Goal: Information Seeking & Learning: Find specific fact

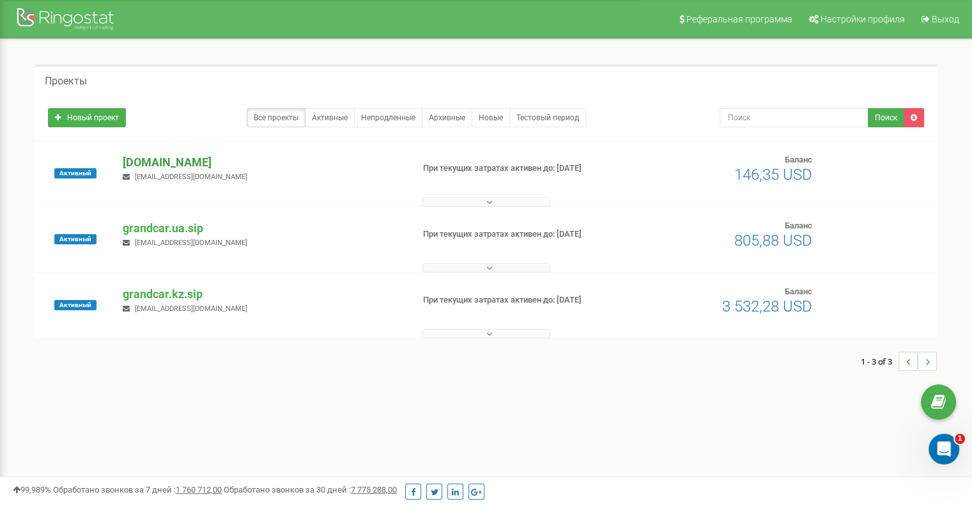
click at [162, 161] on p "[DOMAIN_NAME]" at bounding box center [262, 162] width 279 height 17
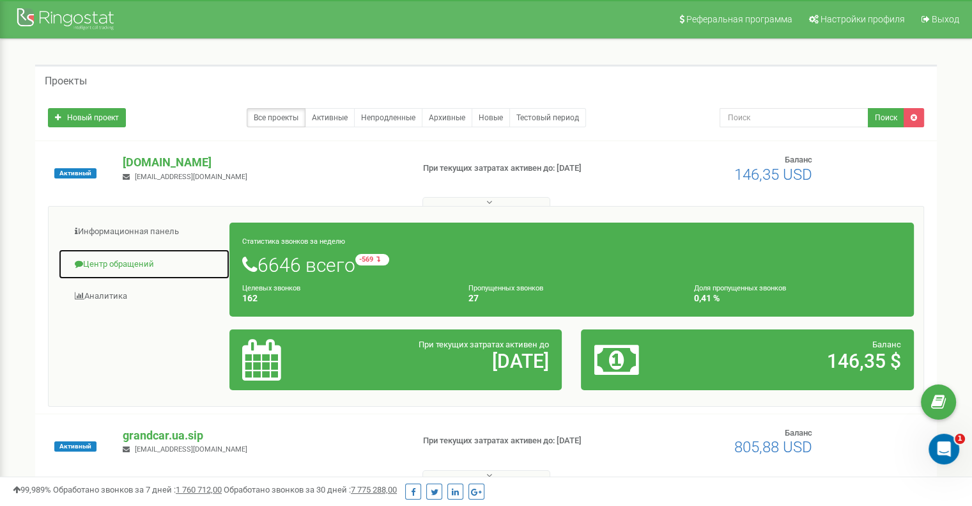
click at [146, 265] on link "Центр обращений" at bounding box center [144, 264] width 172 height 31
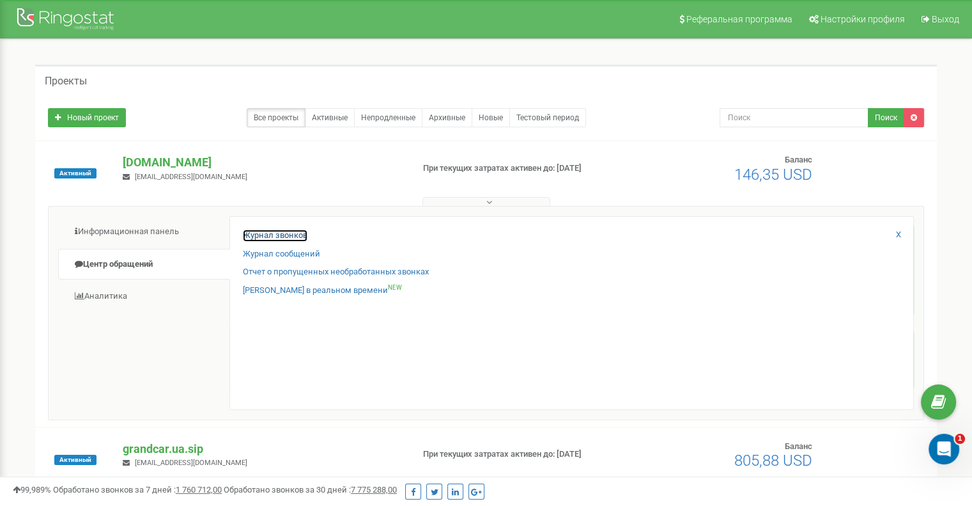
click at [276, 240] on link "Журнал звонков" at bounding box center [275, 236] width 65 height 12
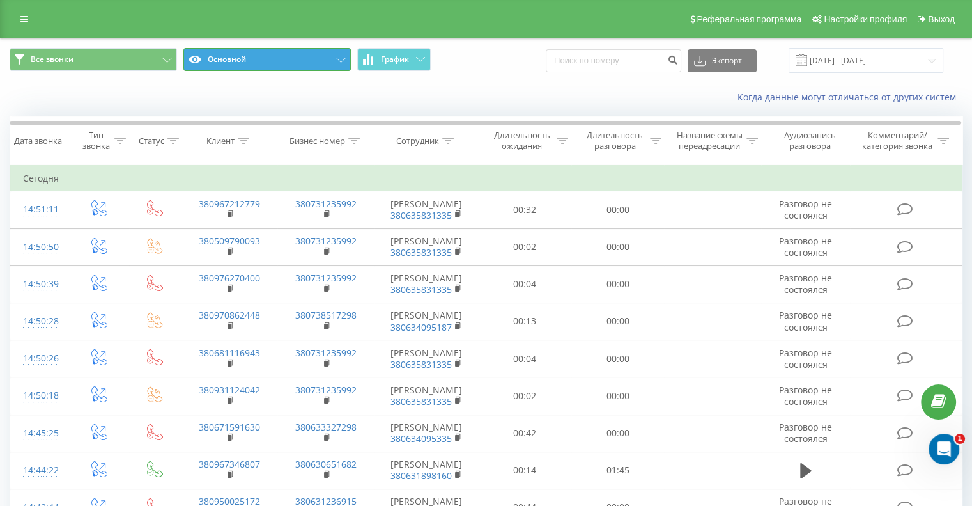
click at [341, 54] on button "Основной" at bounding box center [267, 59] width 168 height 23
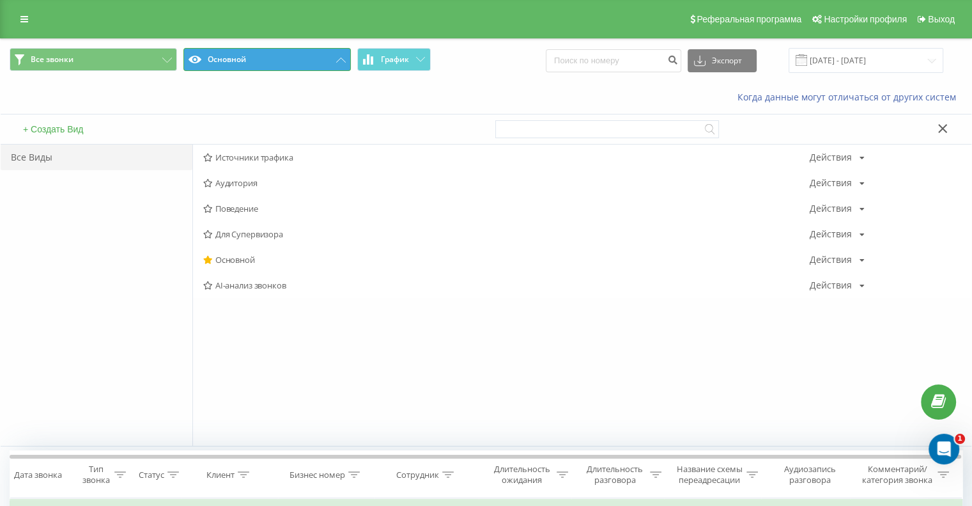
click at [341, 56] on button "Основной" at bounding box center [267, 59] width 168 height 23
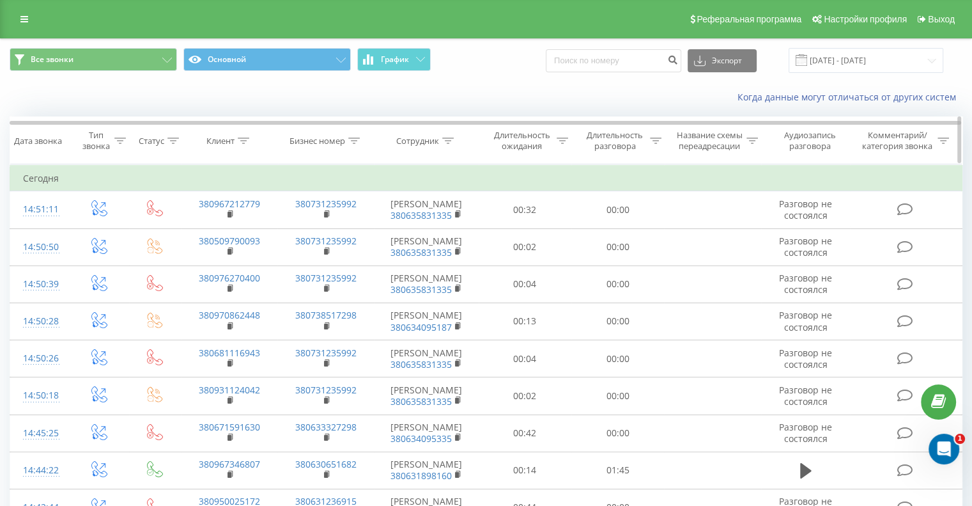
click at [445, 141] on icon at bounding box center [448, 140] width 12 height 6
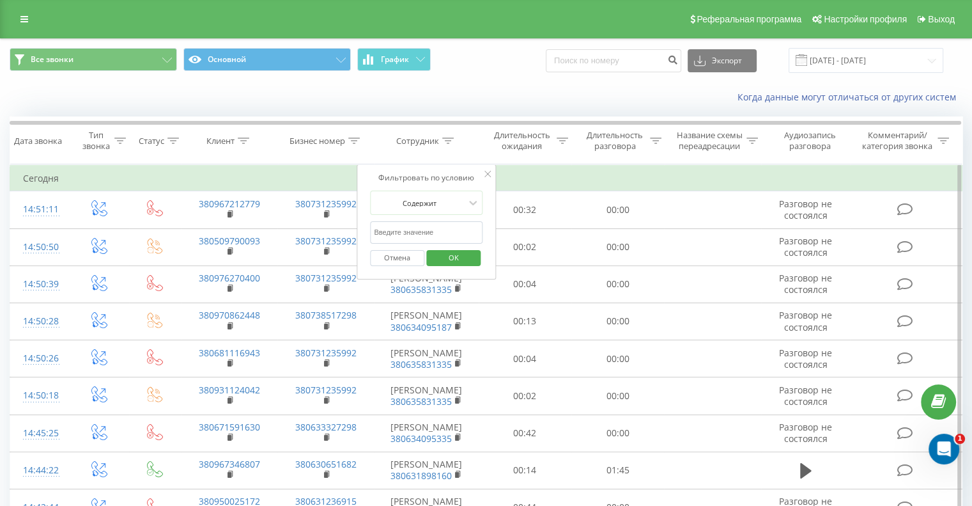
click at [419, 230] on input "text" at bounding box center [426, 232] width 113 height 22
type input "[PERSON_NAME]"
click at [448, 254] on span "OK" at bounding box center [454, 257] width 36 height 20
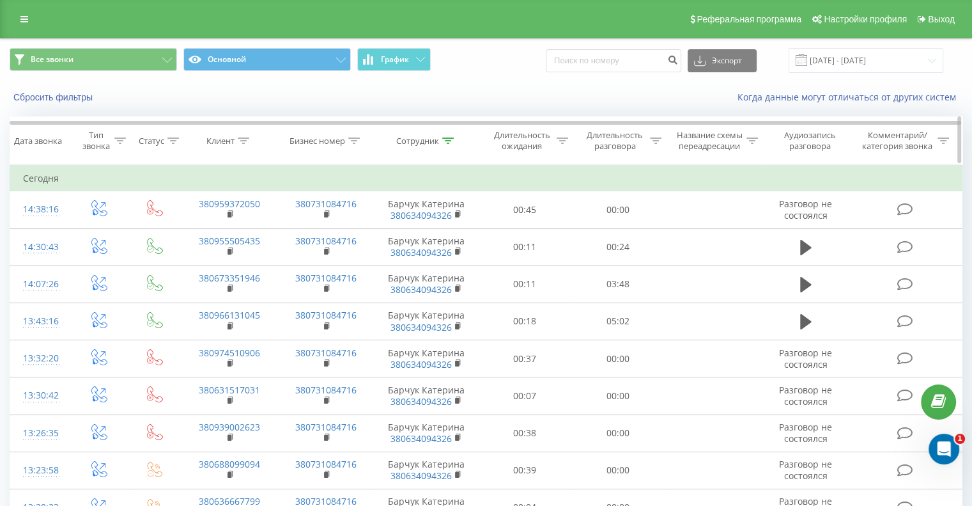
click at [652, 143] on icon at bounding box center [656, 140] width 12 height 6
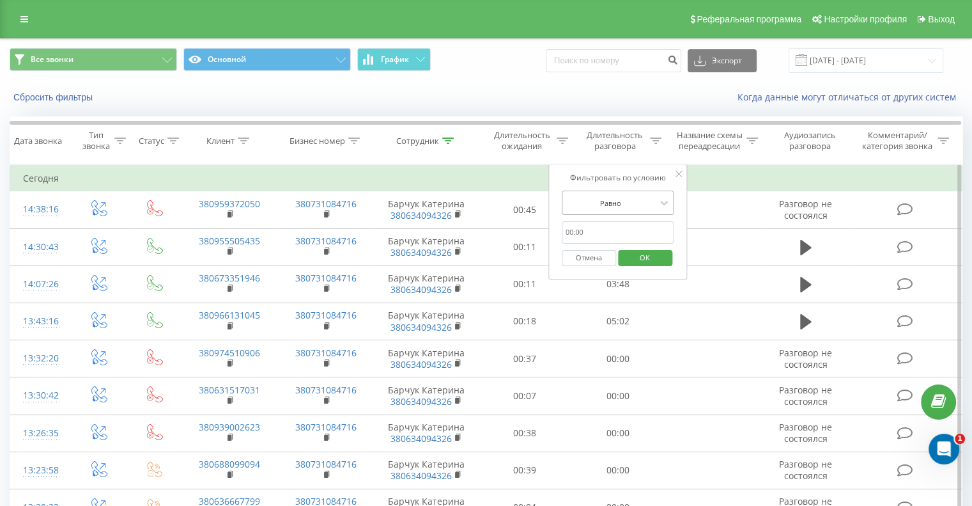
click at [634, 211] on div "Равно" at bounding box center [611, 202] width 93 height 19
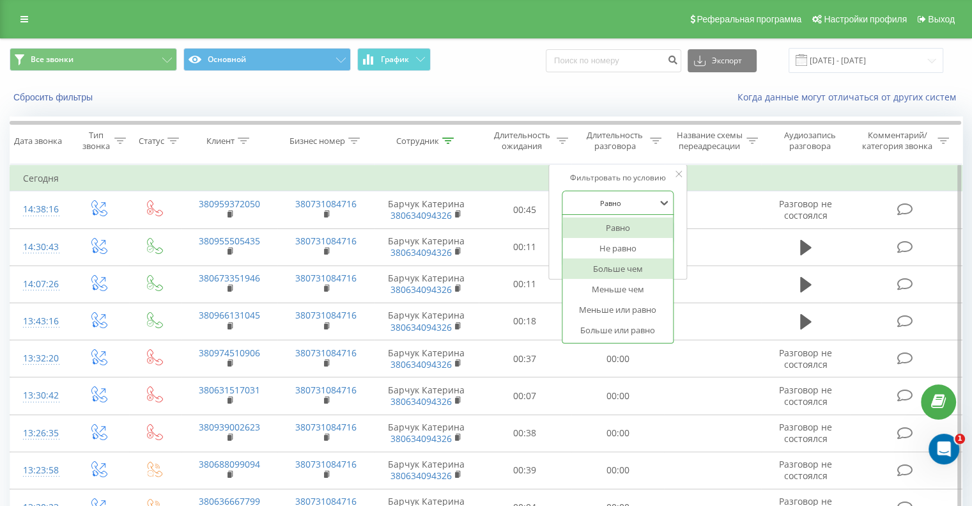
click at [628, 273] on div "Больше чем" at bounding box center [618, 268] width 111 height 20
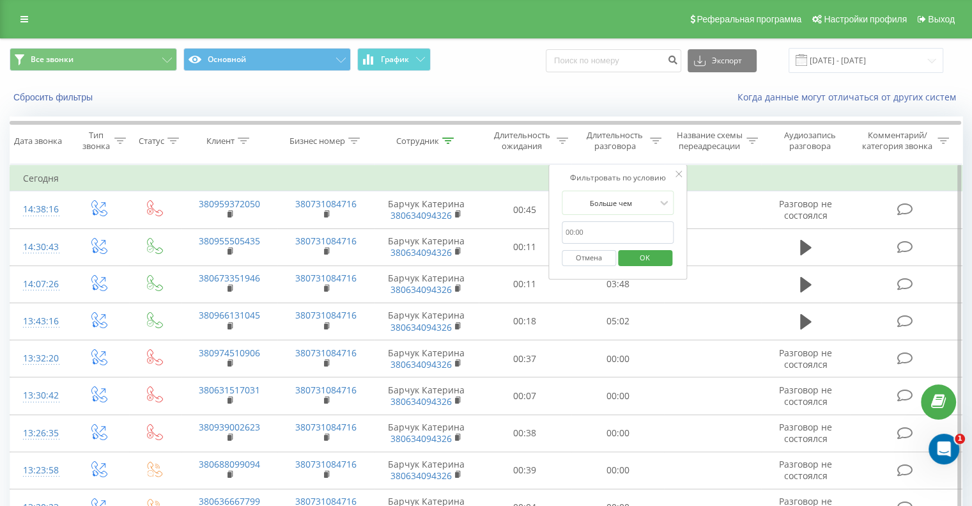
click at [606, 232] on input "text" at bounding box center [618, 232] width 113 height 22
type input "0:01:00"
click at [634, 256] on span "OK" at bounding box center [645, 257] width 36 height 20
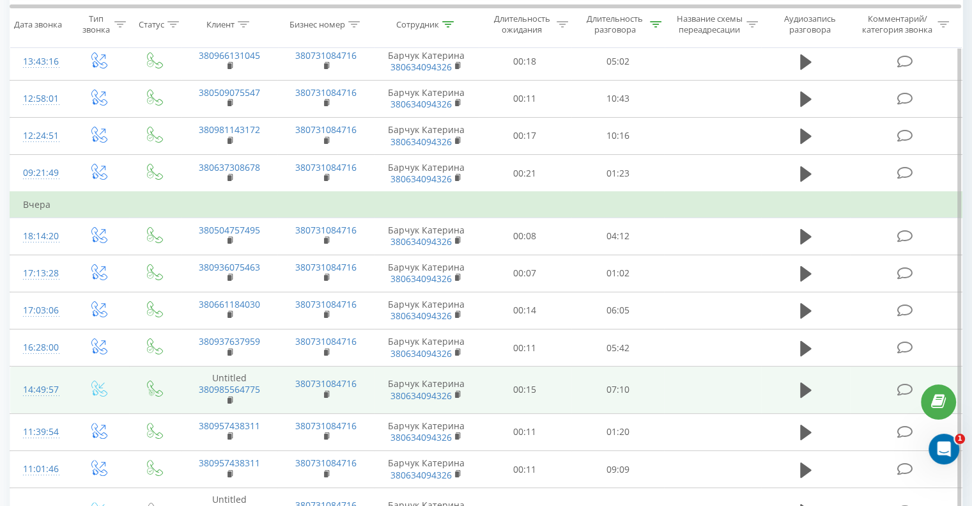
scroll to position [192, 0]
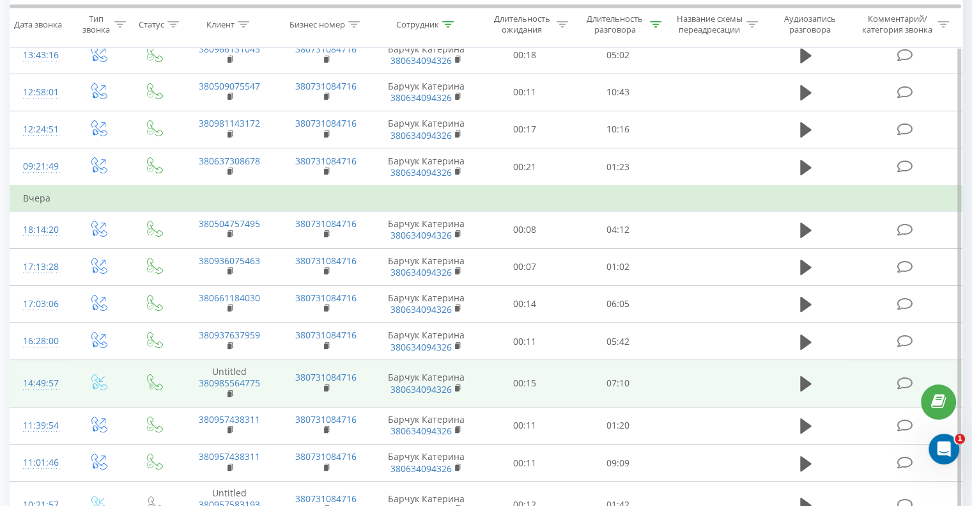
click at [505, 382] on td "00:15" at bounding box center [525, 383] width 93 height 47
click at [500, 385] on td "00:15" at bounding box center [525, 383] width 93 height 47
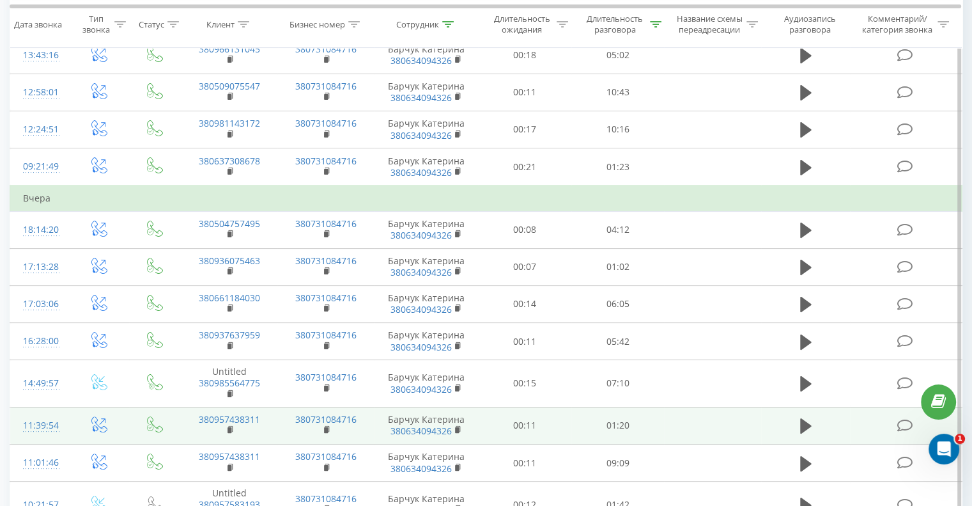
click at [491, 420] on td "00:11" at bounding box center [525, 425] width 93 height 37
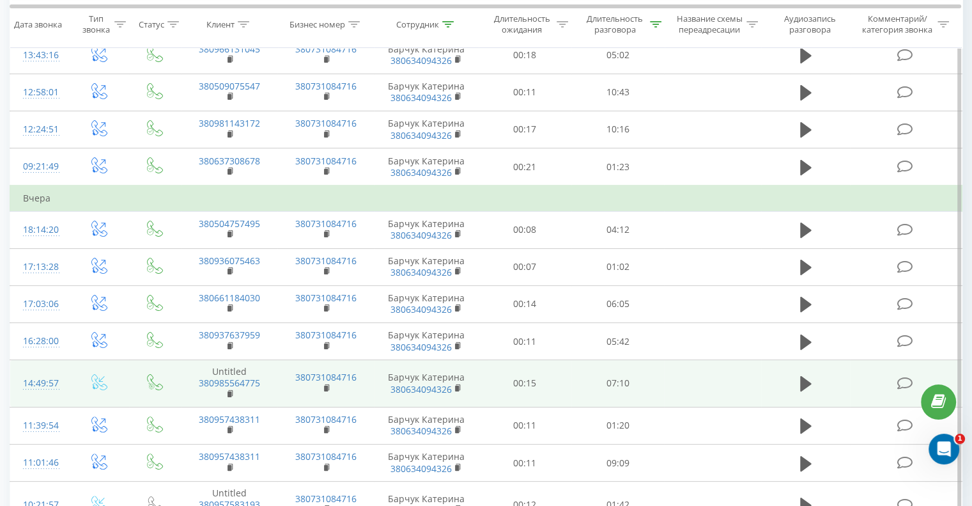
click at [504, 382] on td "00:15" at bounding box center [525, 383] width 93 height 47
click at [667, 369] on td at bounding box center [712, 383] width 97 height 47
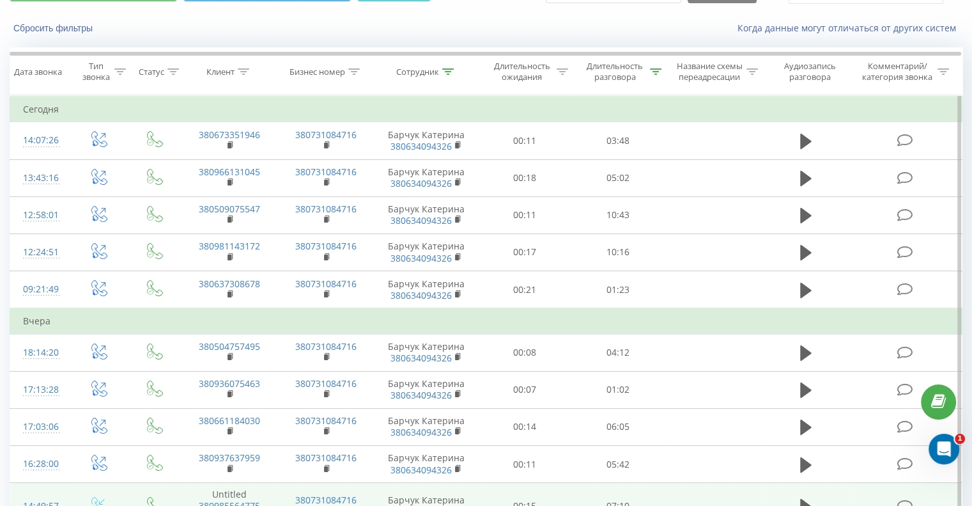
scroll to position [64, 0]
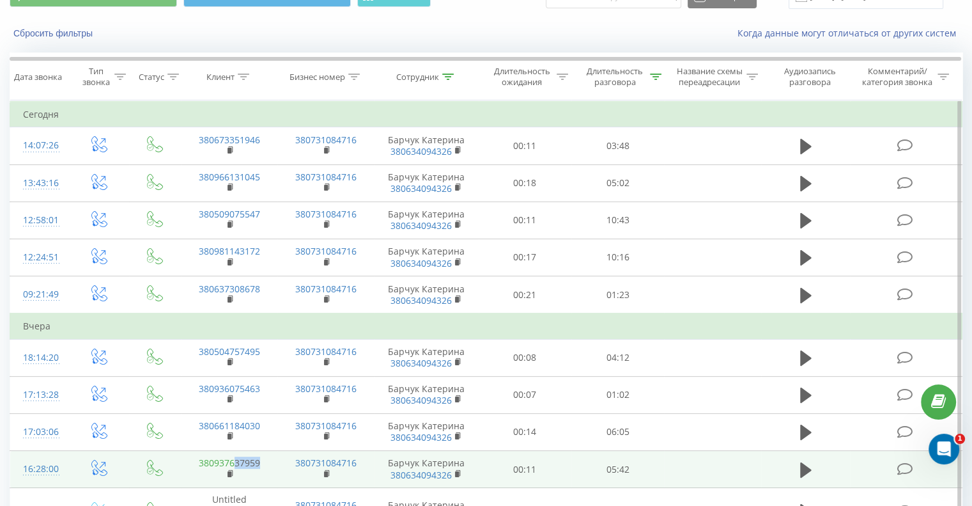
drag, startPoint x: 261, startPoint y: 460, endPoint x: 235, endPoint y: 462, distance: 26.3
click at [235, 462] on td "380937637959" at bounding box center [229, 469] width 97 height 37
copy link "37959"
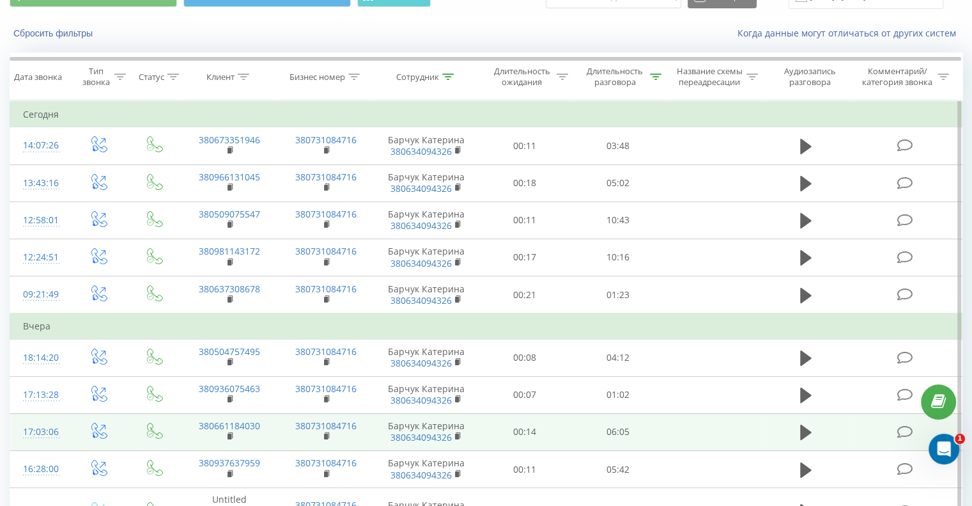
drag, startPoint x: 252, startPoint y: 426, endPoint x: 237, endPoint y: 430, distance: 15.8
click at [237, 430] on td "380661184030" at bounding box center [229, 431] width 97 height 37
drag, startPoint x: 264, startPoint y: 424, endPoint x: 236, endPoint y: 428, distance: 28.5
click at [236, 428] on td "380661184030" at bounding box center [229, 431] width 97 height 37
copy link "84030"
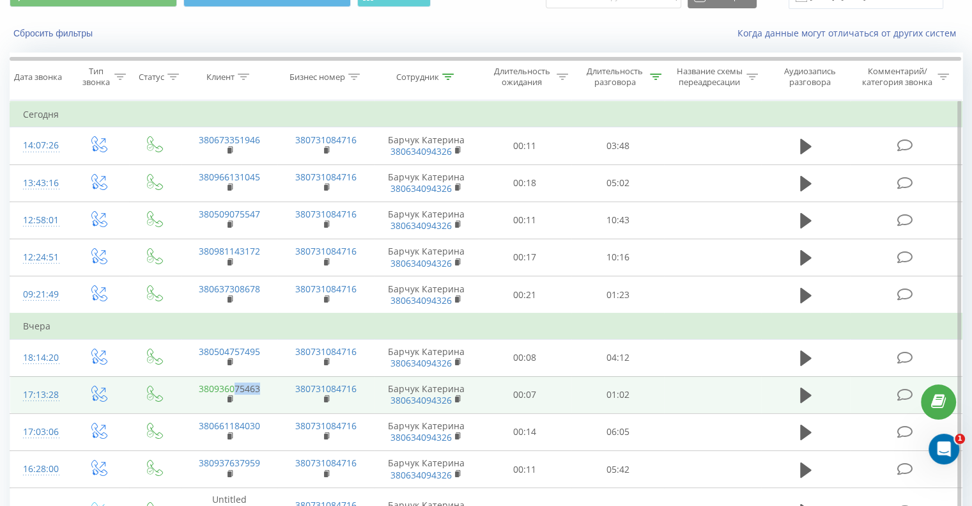
drag, startPoint x: 261, startPoint y: 387, endPoint x: 237, endPoint y: 391, distance: 24.5
click at [237, 391] on td "380936075463" at bounding box center [229, 394] width 97 height 37
copy link "75463"
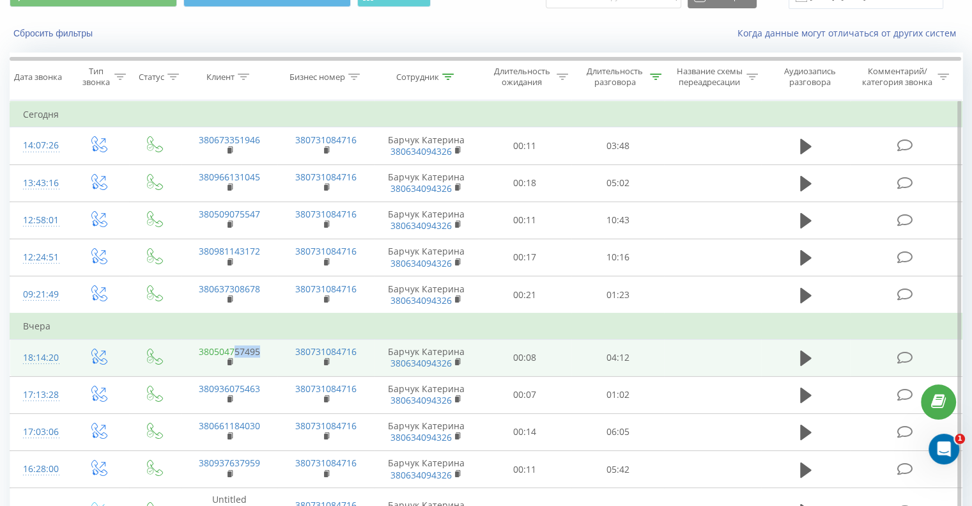
drag, startPoint x: 263, startPoint y: 352, endPoint x: 237, endPoint y: 355, distance: 27.0
click at [237, 355] on td "380504757495" at bounding box center [229, 357] width 97 height 37
copy link "57495"
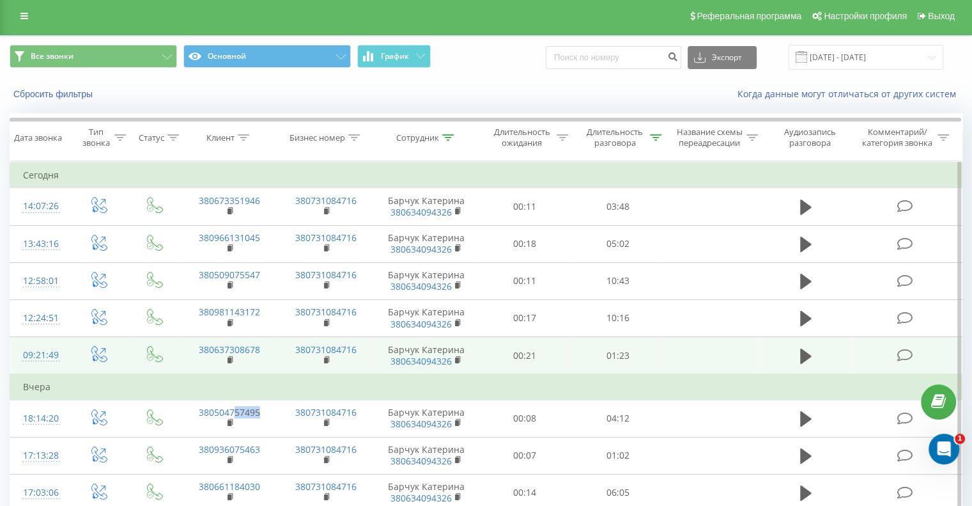
scroll to position [0, 0]
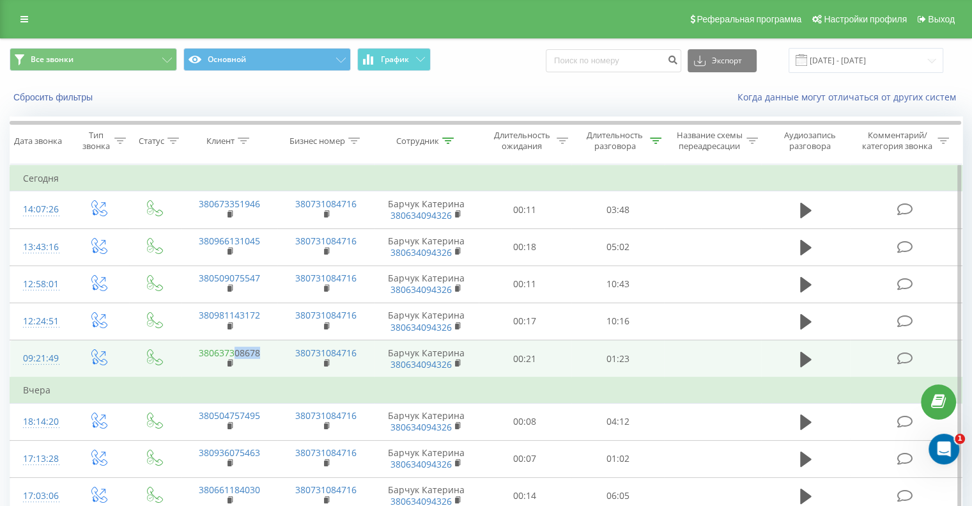
drag, startPoint x: 266, startPoint y: 352, endPoint x: 235, endPoint y: 352, distance: 30.7
click at [235, 352] on td "380637308678" at bounding box center [229, 359] width 97 height 38
copy link "08678"
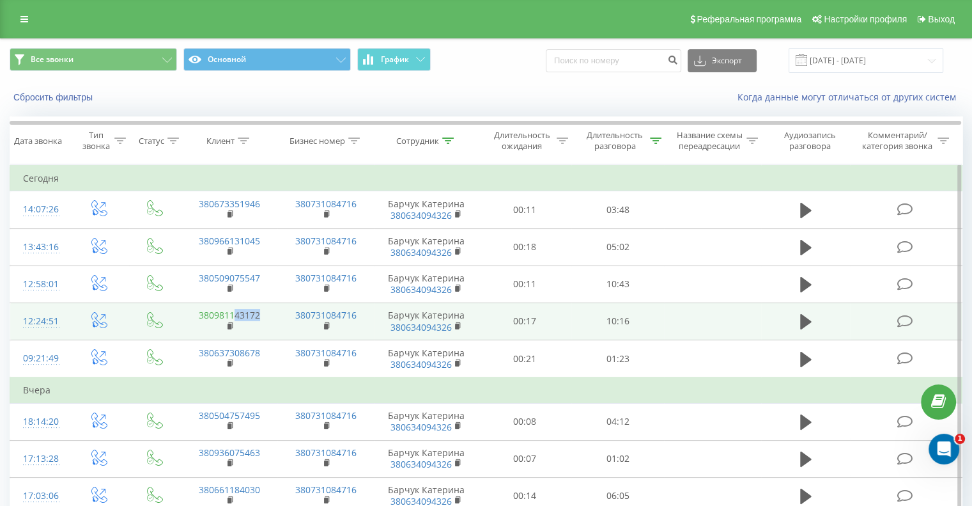
drag, startPoint x: 263, startPoint y: 314, endPoint x: 235, endPoint y: 314, distance: 28.1
click at [235, 314] on td "380981143172" at bounding box center [229, 320] width 97 height 37
copy link "43172"
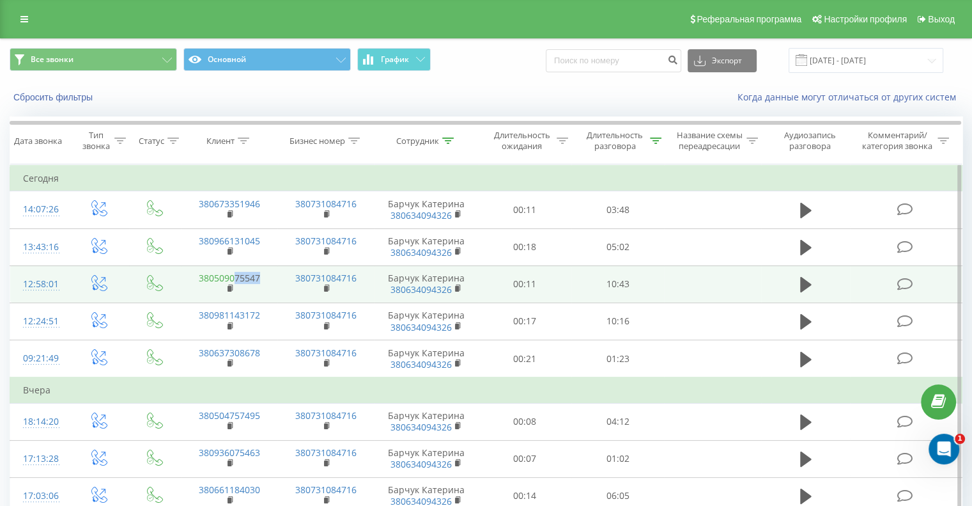
drag, startPoint x: 261, startPoint y: 279, endPoint x: 233, endPoint y: 276, distance: 27.6
click at [233, 276] on td "380509075547" at bounding box center [229, 283] width 97 height 37
copy link "75547"
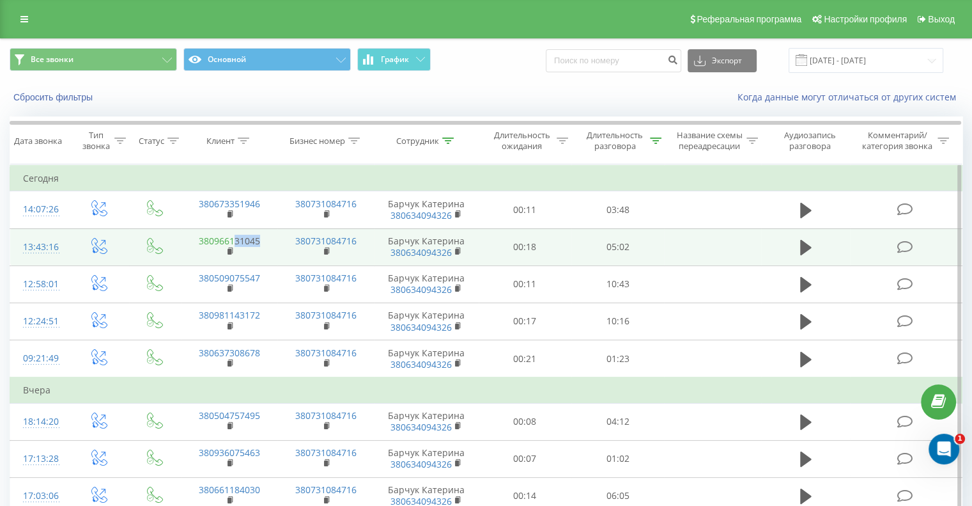
drag, startPoint x: 261, startPoint y: 237, endPoint x: 235, endPoint y: 240, distance: 26.3
click at [235, 240] on td "380966131045" at bounding box center [229, 246] width 97 height 37
copy link "31045"
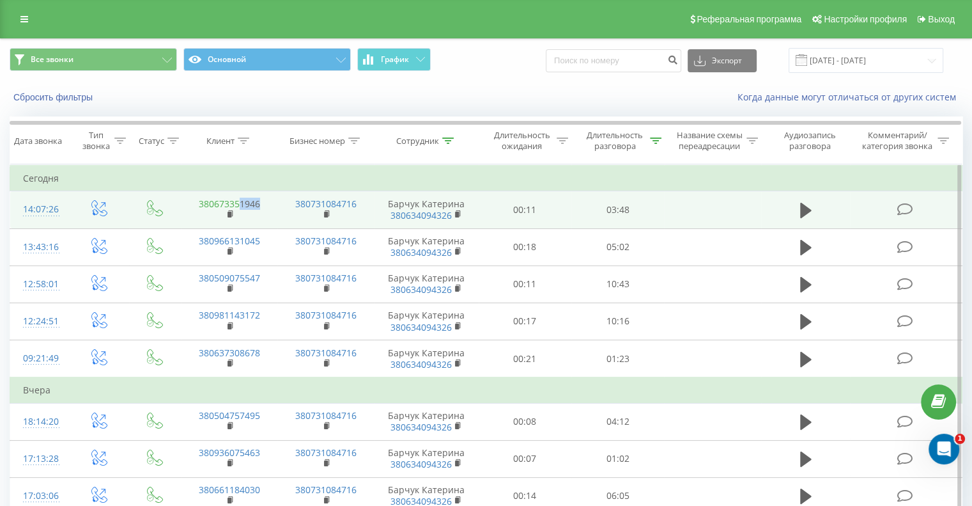
drag, startPoint x: 264, startPoint y: 201, endPoint x: 237, endPoint y: 205, distance: 27.0
click at [237, 205] on td "380673351946" at bounding box center [229, 209] width 97 height 37
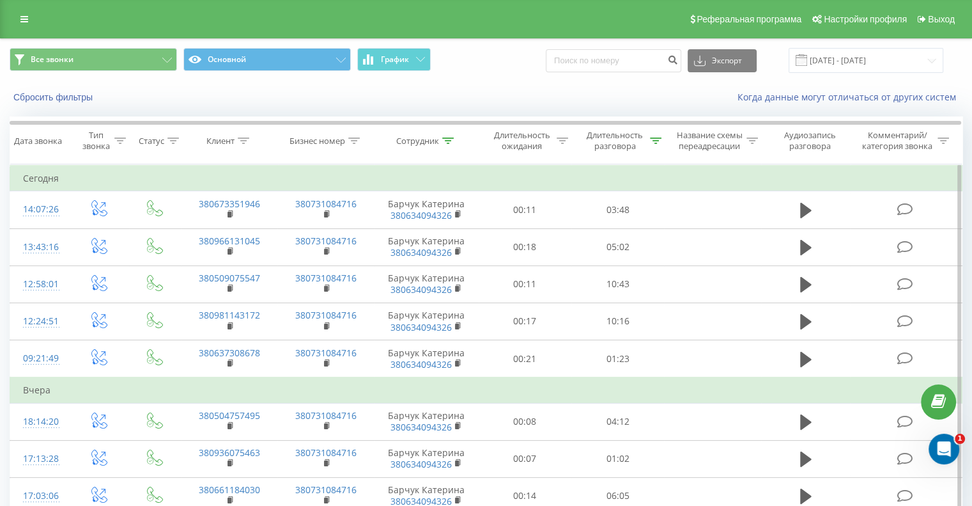
click at [261, 182] on td "Сегодня" at bounding box center [486, 179] width 953 height 26
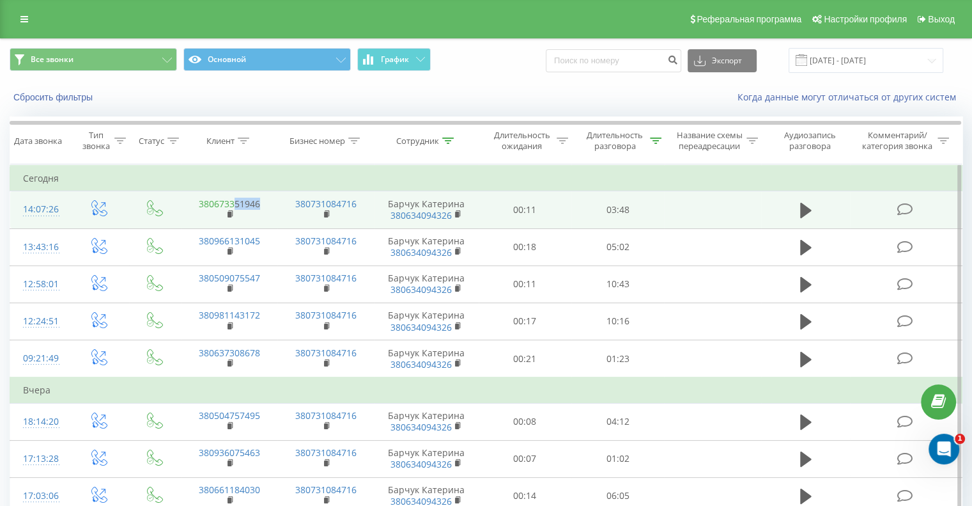
drag, startPoint x: 262, startPoint y: 202, endPoint x: 236, endPoint y: 204, distance: 26.3
click at [236, 204] on td "380673351946" at bounding box center [229, 209] width 97 height 37
copy link "51946"
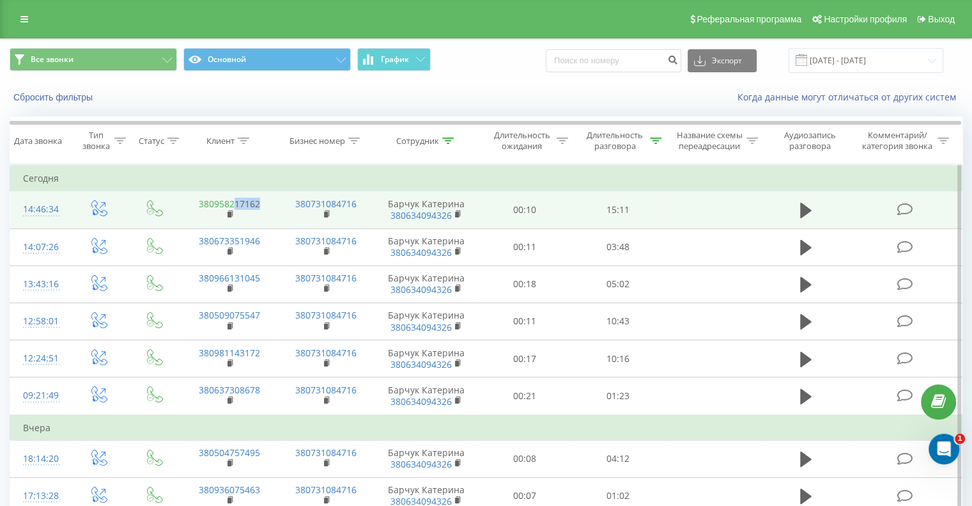
drag, startPoint x: 262, startPoint y: 204, endPoint x: 236, endPoint y: 201, distance: 26.3
click at [236, 201] on td "380958217162" at bounding box center [229, 209] width 97 height 37
copy link "17162"
drag, startPoint x: 632, startPoint y: 203, endPoint x: 607, endPoint y: 209, distance: 25.7
click at [607, 209] on td "15:11" at bounding box center [618, 209] width 93 height 37
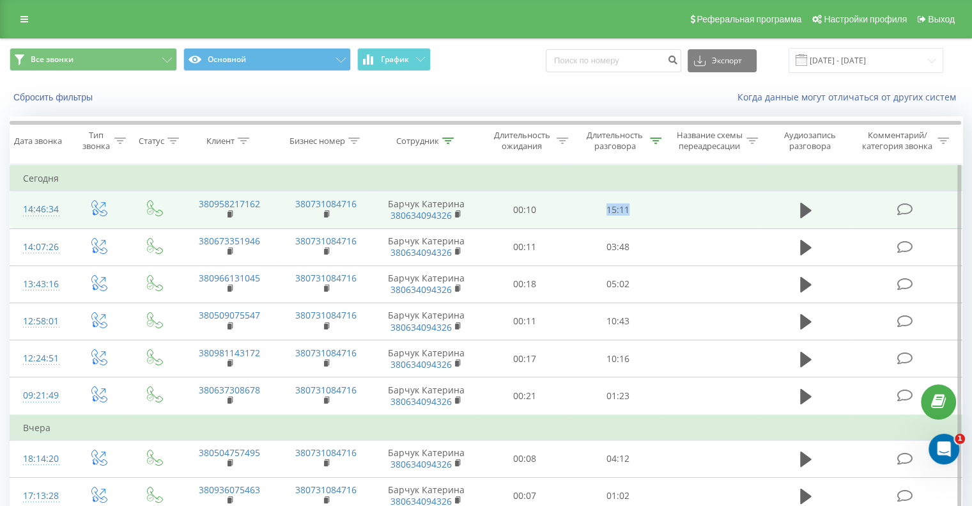
copy td "15:11"
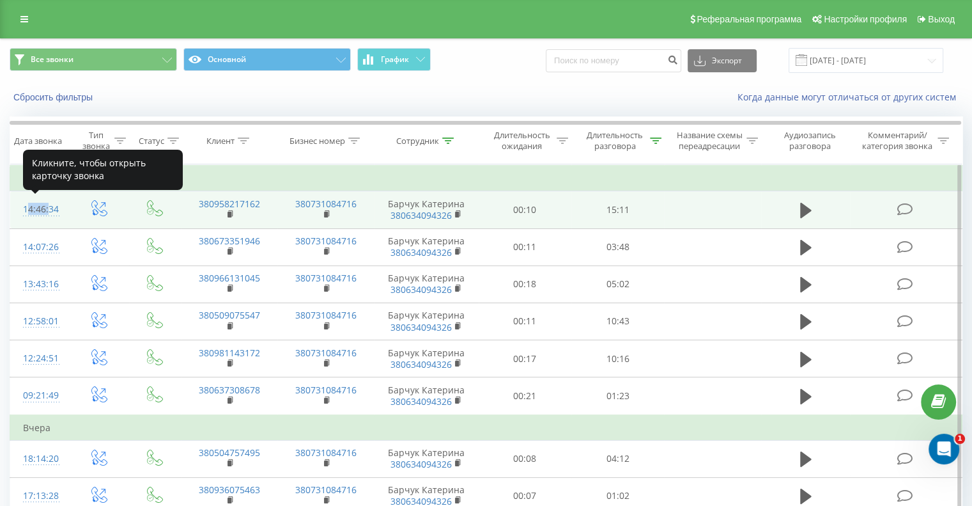
drag, startPoint x: 12, startPoint y: 207, endPoint x: 45, endPoint y: 209, distance: 32.7
click at [45, 209] on td "14:46:34" at bounding box center [39, 209] width 59 height 37
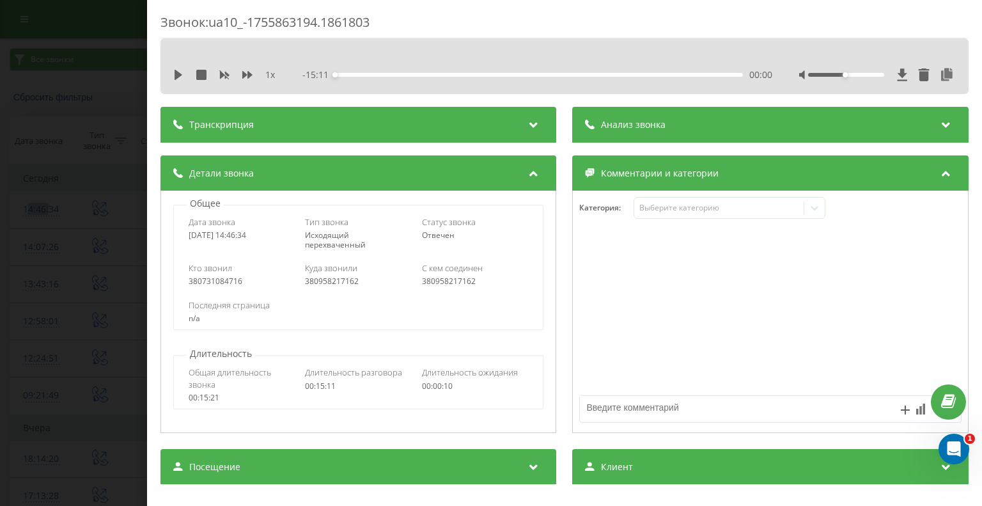
drag, startPoint x: 231, startPoint y: 235, endPoint x: 248, endPoint y: 237, distance: 17.4
click at [248, 237] on div "[DATE] 14:46:34" at bounding box center [242, 235] width 107 height 9
copy div "14:46"
click at [66, 201] on div "Звонок : ua10_-1755863194.1861803 1 x - 15:11 00:00 00:00 Транскрипция Для анал…" at bounding box center [491, 253] width 982 height 506
